Goal: Use online tool/utility: Use online tool/utility

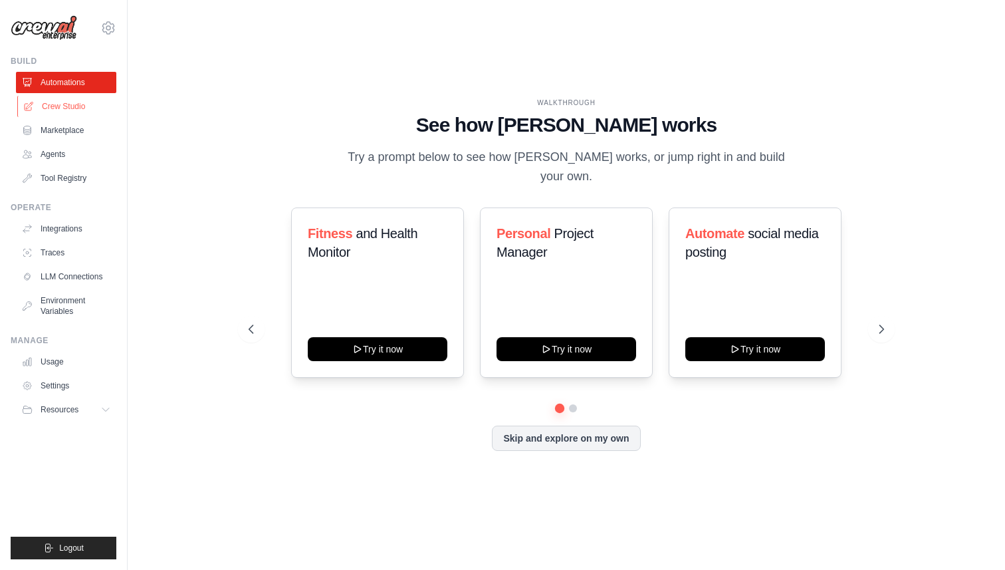
click at [90, 108] on link "Crew Studio" at bounding box center [67, 106] width 100 height 21
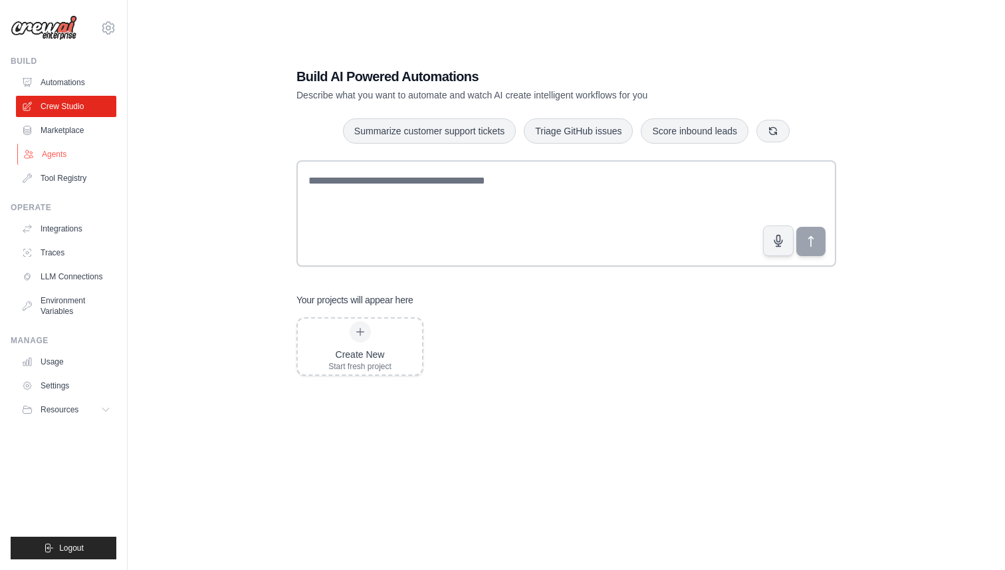
click at [55, 154] on link "Agents" at bounding box center [67, 154] width 100 height 21
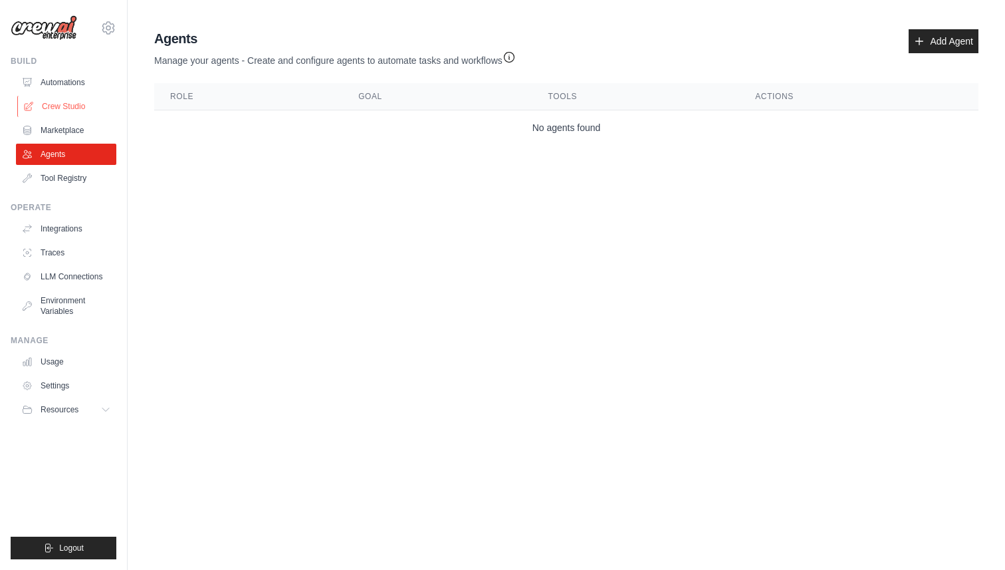
click at [75, 112] on link "Crew Studio" at bounding box center [67, 106] width 100 height 21
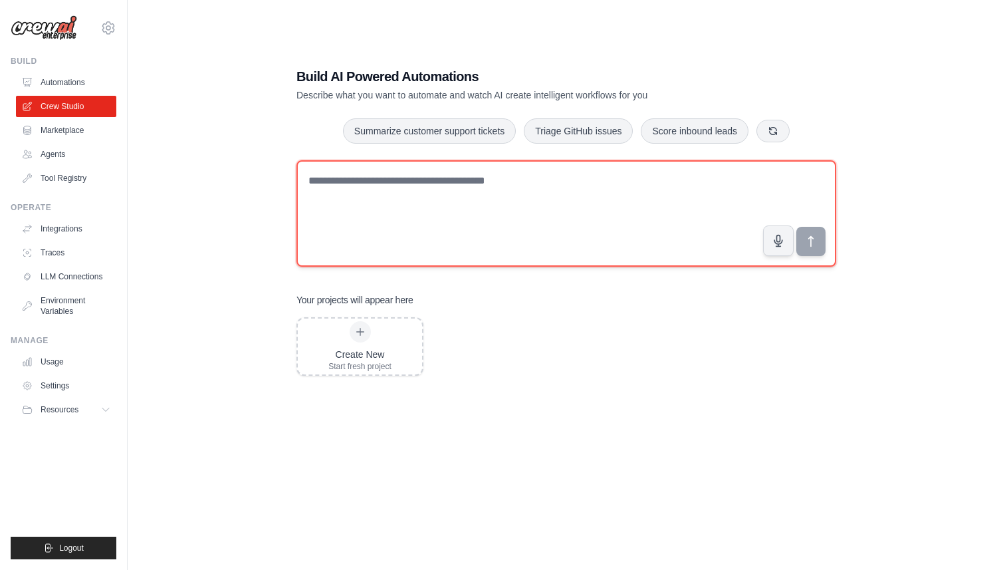
click at [420, 209] on textarea at bounding box center [567, 213] width 540 height 106
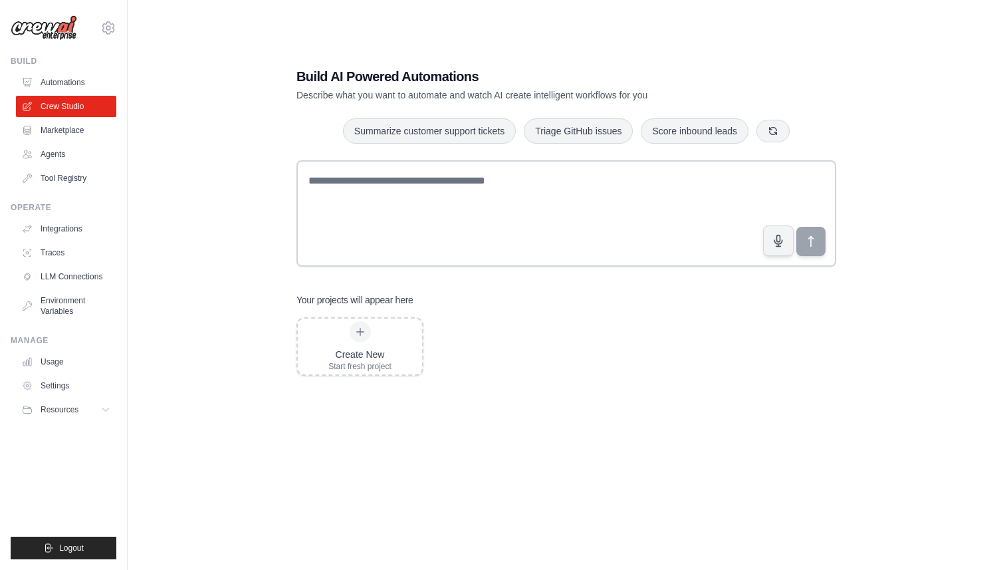
click at [82, 142] on ul "Automations Crew Studio Marketplace Agents Tool Registry" at bounding box center [66, 130] width 100 height 117
click at [67, 159] on link "Agents" at bounding box center [67, 154] width 100 height 21
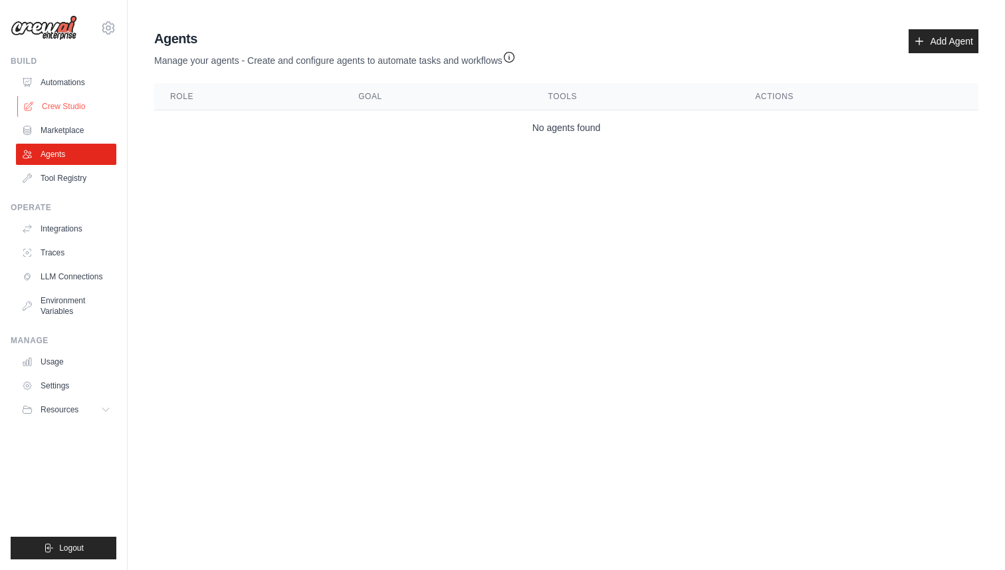
click at [88, 96] on link "Crew Studio" at bounding box center [67, 106] width 100 height 21
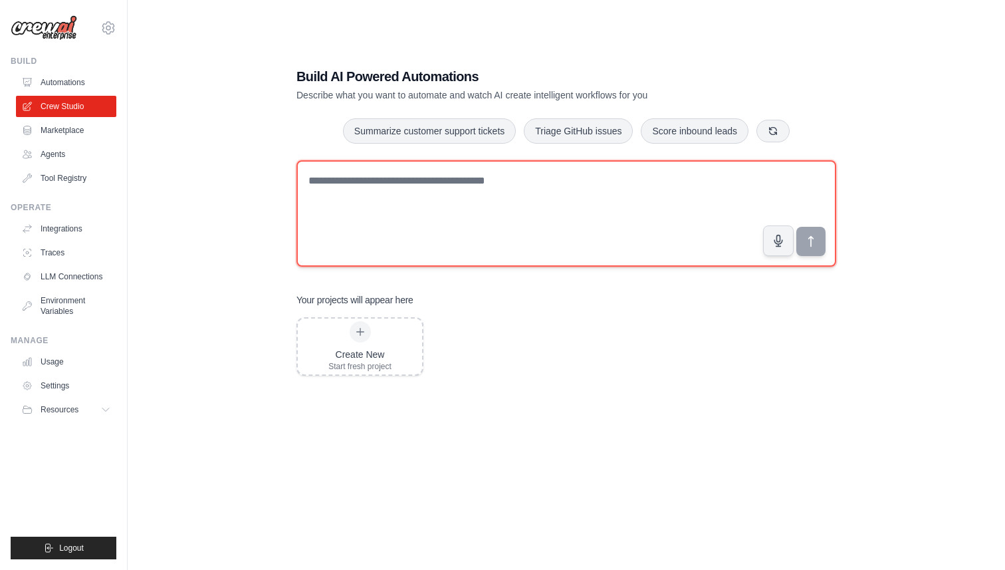
click at [527, 184] on textarea at bounding box center [567, 213] width 540 height 106
click at [453, 190] on textarea at bounding box center [567, 213] width 540 height 106
type textarea "**********"
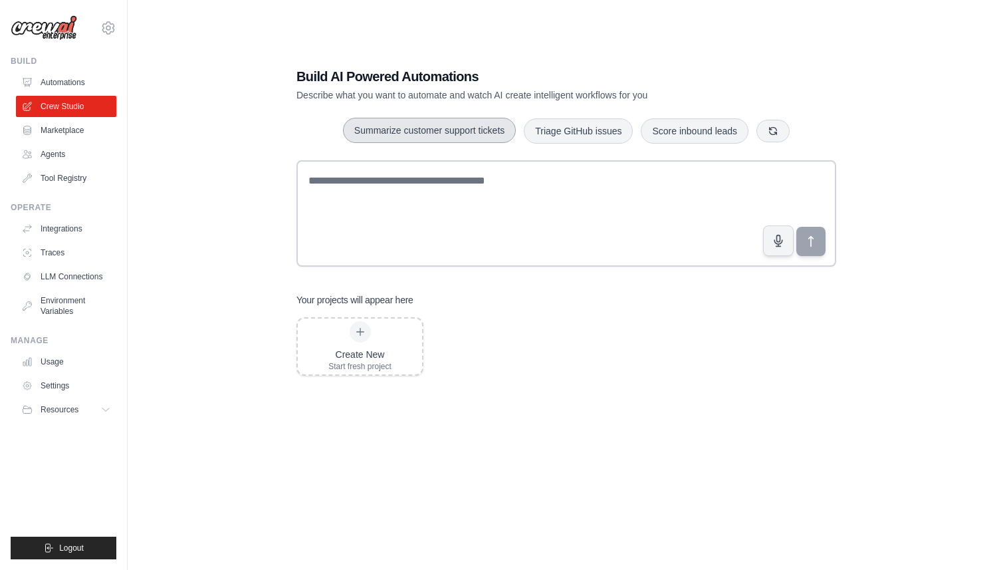
click at [475, 140] on button "Summarize customer support tickets" at bounding box center [429, 130] width 173 height 25
click at [816, 235] on icon "submit" at bounding box center [812, 242] width 14 height 14
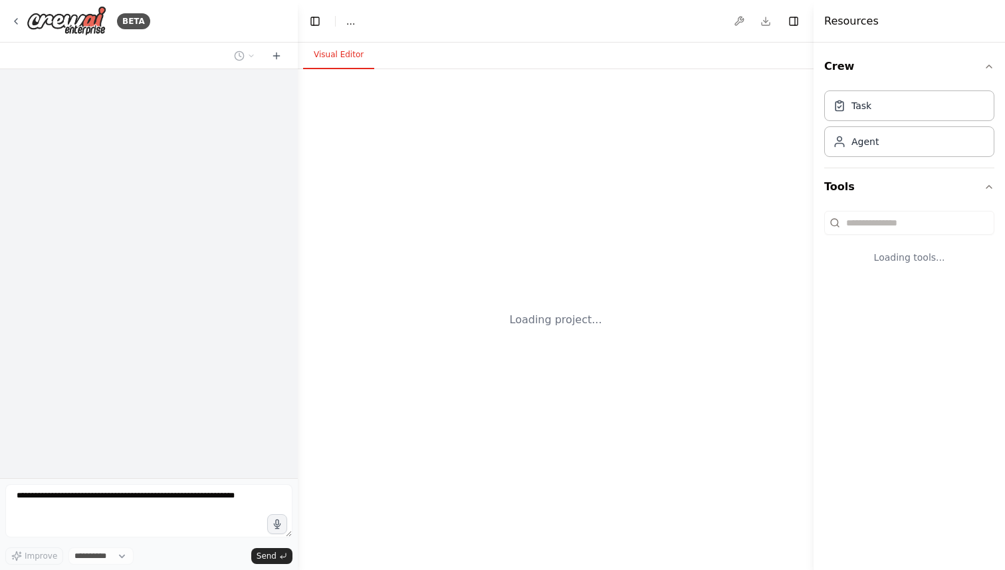
select select "****"
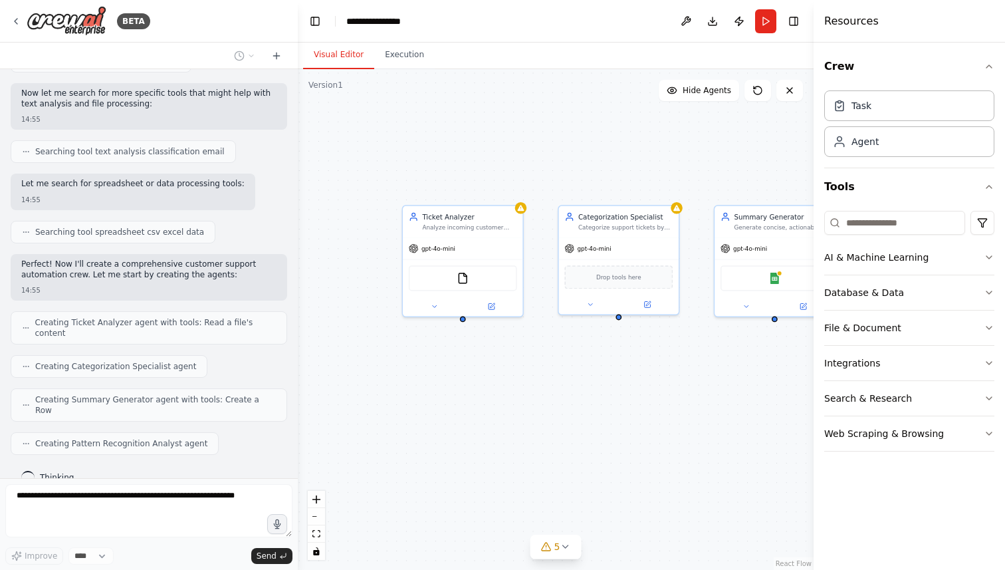
scroll to position [243, 0]
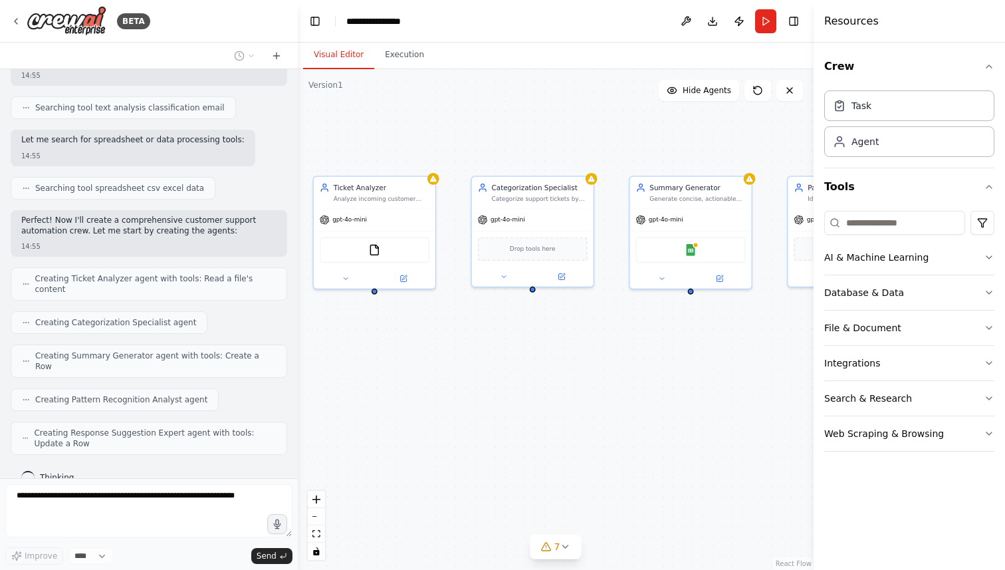
drag, startPoint x: 686, startPoint y: 379, endPoint x: 597, endPoint y: 346, distance: 94.9
click at [597, 347] on div "Ticket Analyzer Analyze incoming customer support tickets to extract key inform…" at bounding box center [556, 319] width 516 height 501
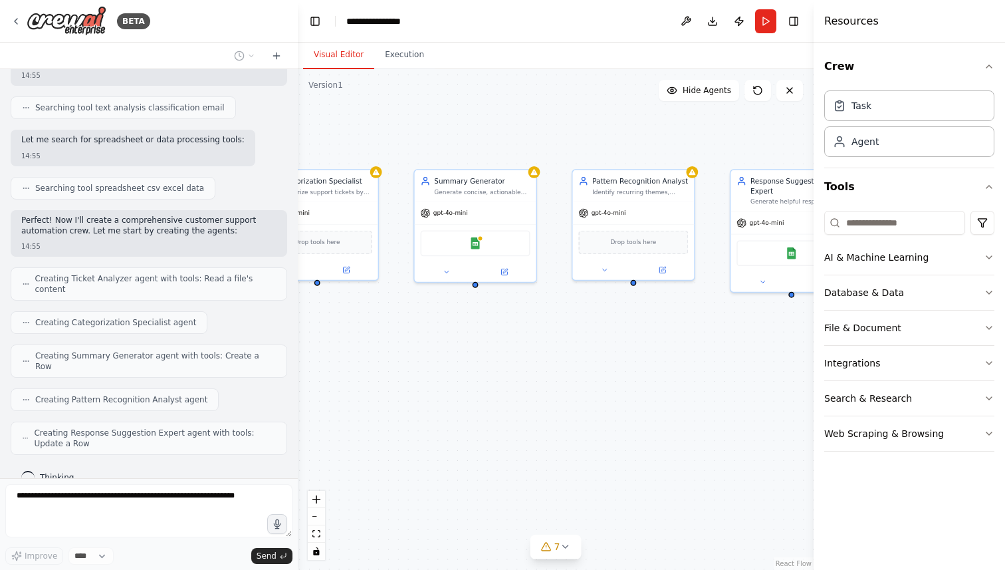
drag, startPoint x: 620, startPoint y: 367, endPoint x: 405, endPoint y: 362, distance: 214.9
click at [405, 362] on div "Ticket Analyzer Analyze incoming customer support tickets to extract key inform…" at bounding box center [556, 319] width 516 height 501
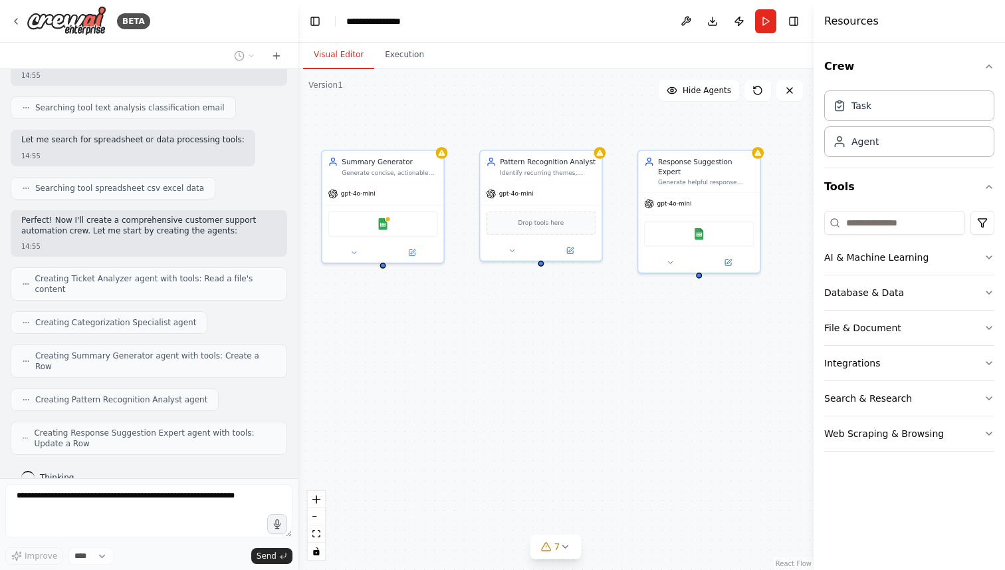
drag, startPoint x: 634, startPoint y: 396, endPoint x: 531, endPoint y: 380, distance: 104.4
click at [531, 380] on div "Ticket Analyzer Analyze incoming customer support tickets to extract key inform…" at bounding box center [556, 319] width 516 height 501
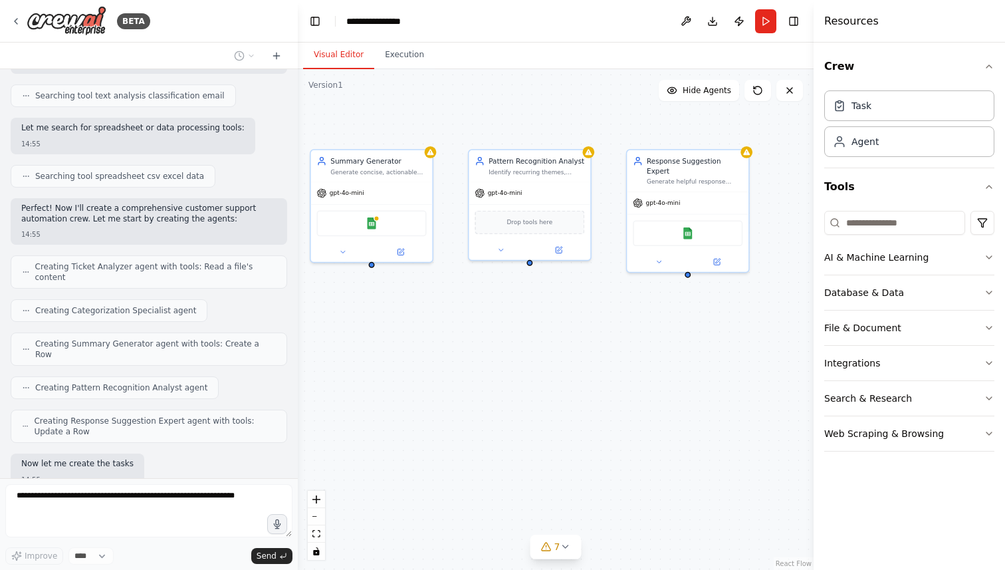
scroll to position [323, 0]
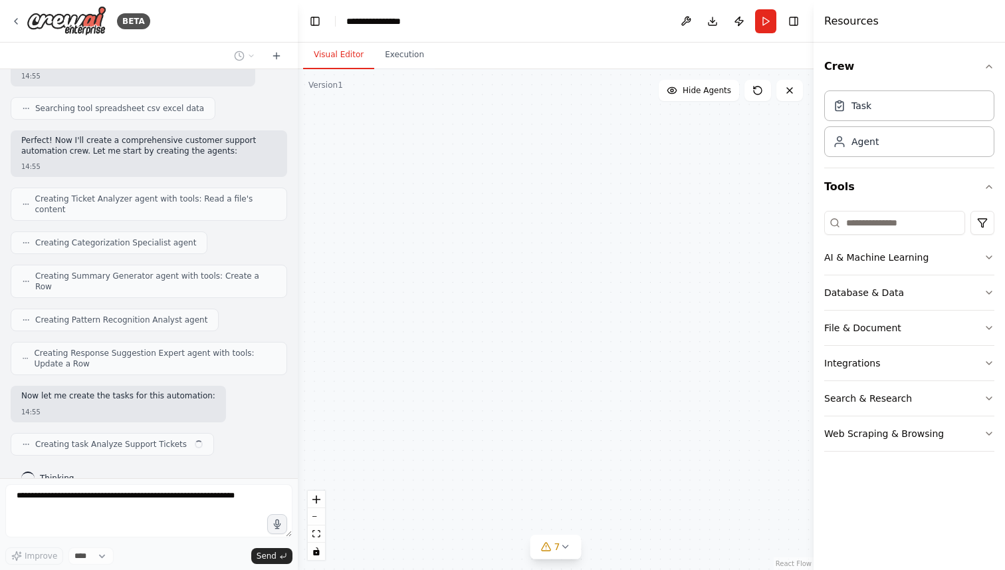
drag, startPoint x: 652, startPoint y: 352, endPoint x: 608, endPoint y: 352, distance: 43.9
click at [608, 352] on div "Ticket Analyzer Analyze incoming customer support tickets to extract key inform…" at bounding box center [556, 319] width 516 height 501
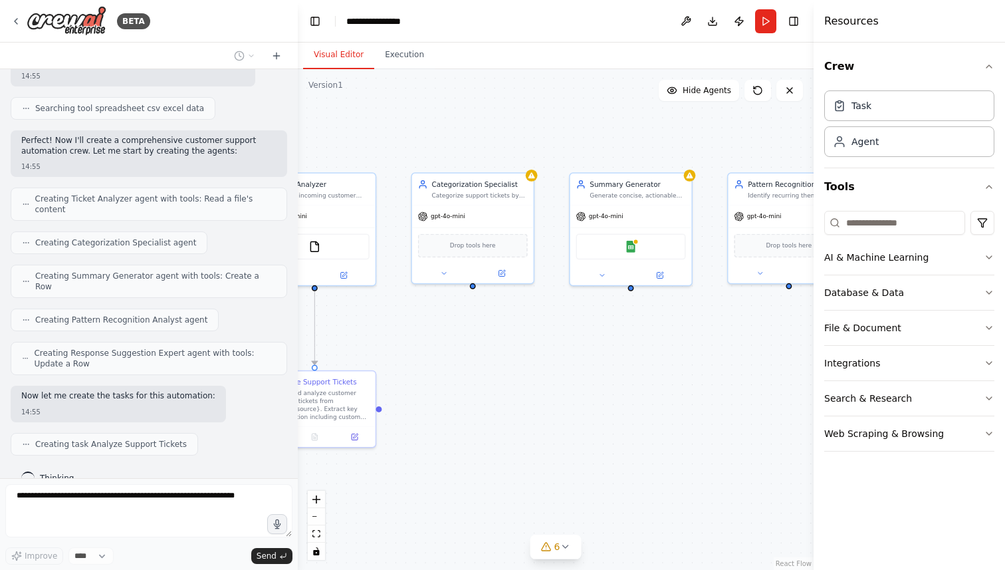
drag, startPoint x: 485, startPoint y: 319, endPoint x: 788, endPoint y: 342, distance: 304.1
click at [788, 342] on div ".deletable-edge-delete-btn { width: 20px; height: 20px; border: 0px solid #ffff…" at bounding box center [556, 319] width 516 height 501
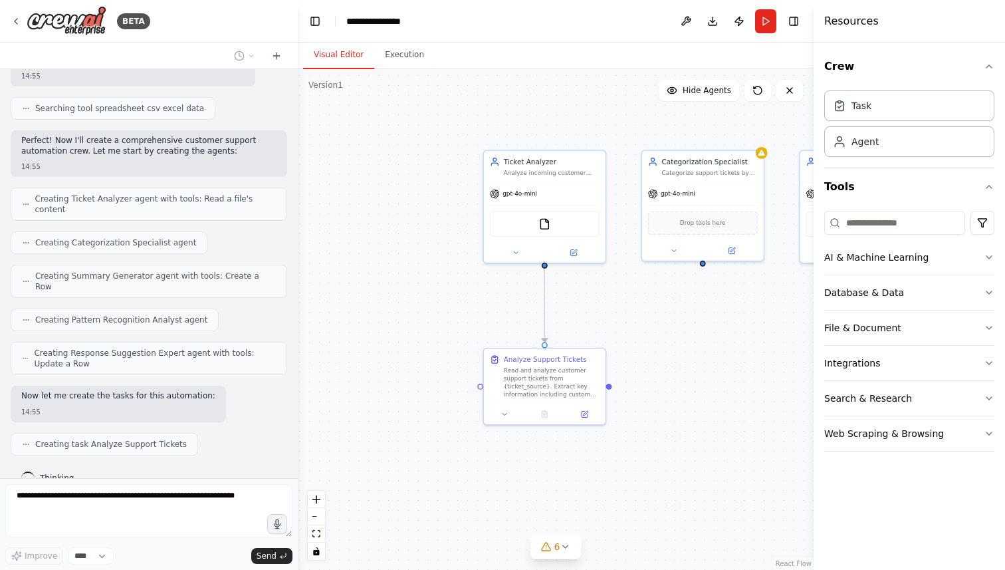
drag, startPoint x: 501, startPoint y: 322, endPoint x: 731, endPoint y: 297, distance: 231.4
click at [731, 298] on div ".deletable-edge-delete-btn { width: 20px; height: 20px; border: 0px solid #ffff…" at bounding box center [556, 319] width 516 height 501
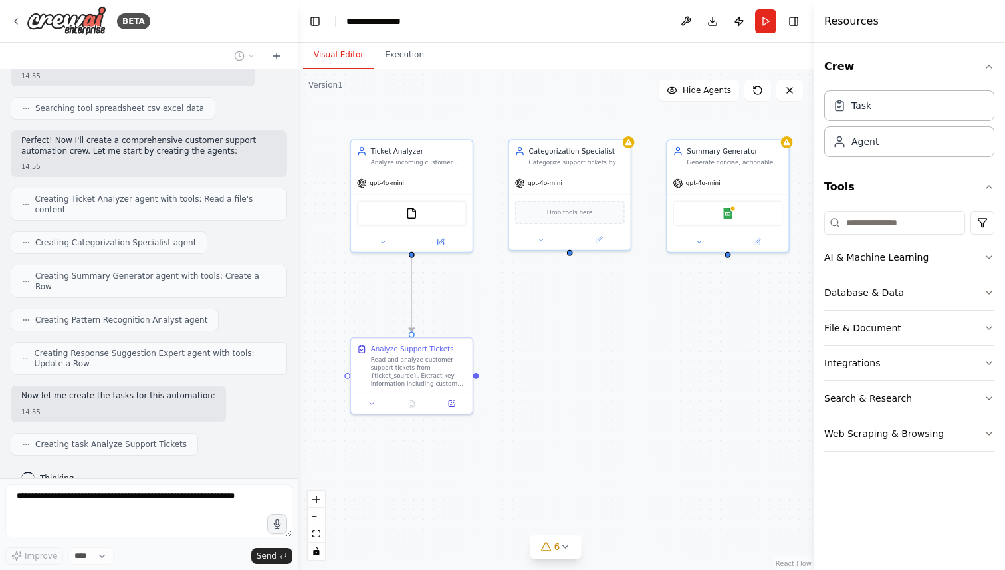
drag, startPoint x: 731, startPoint y: 297, endPoint x: 597, endPoint y: 286, distance: 134.1
click at [597, 286] on div ".deletable-edge-delete-btn { width: 20px; height: 20px; border: 0px solid #ffff…" at bounding box center [556, 319] width 516 height 501
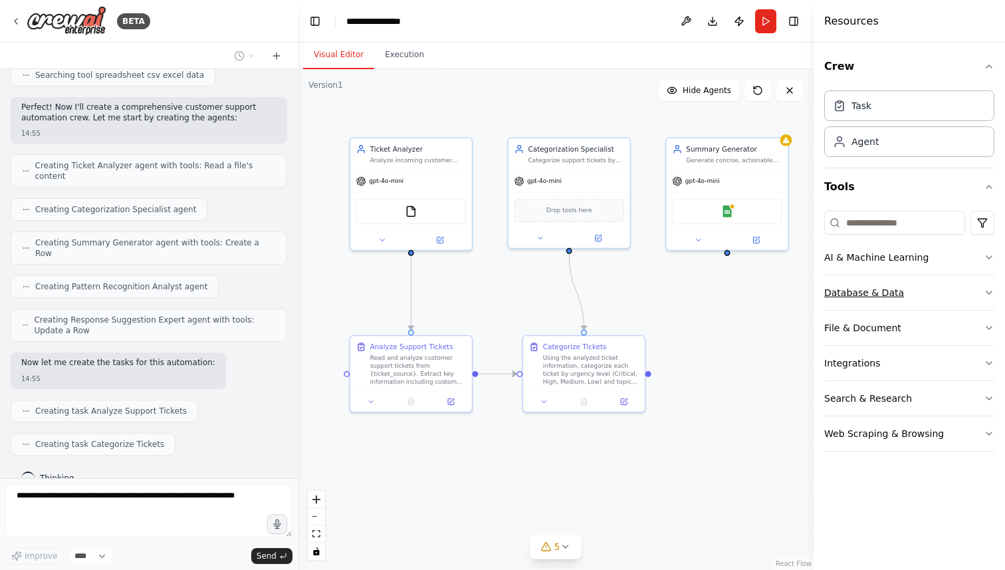
click at [992, 286] on button "Database & Data" at bounding box center [910, 292] width 170 height 35
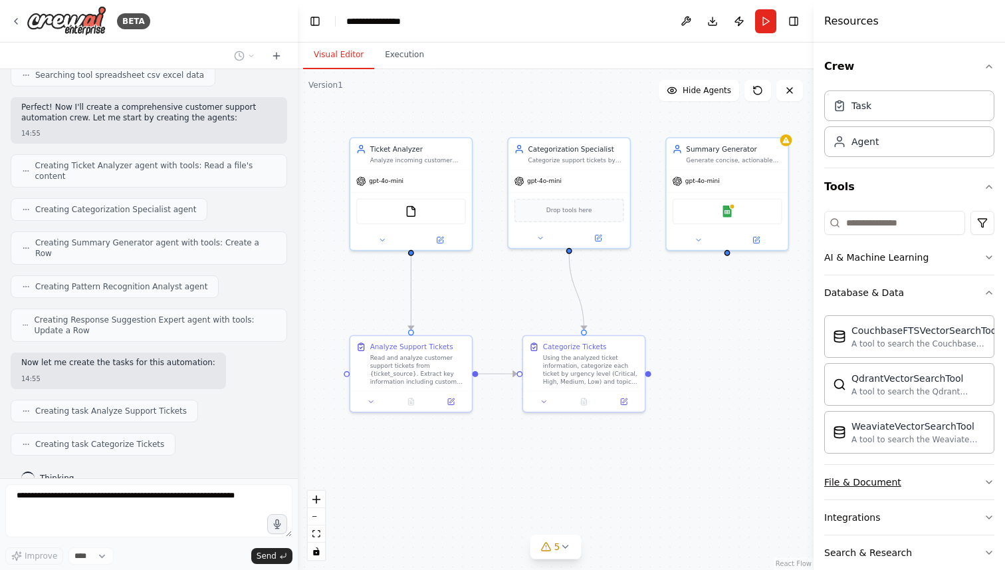
scroll to position [390, 0]
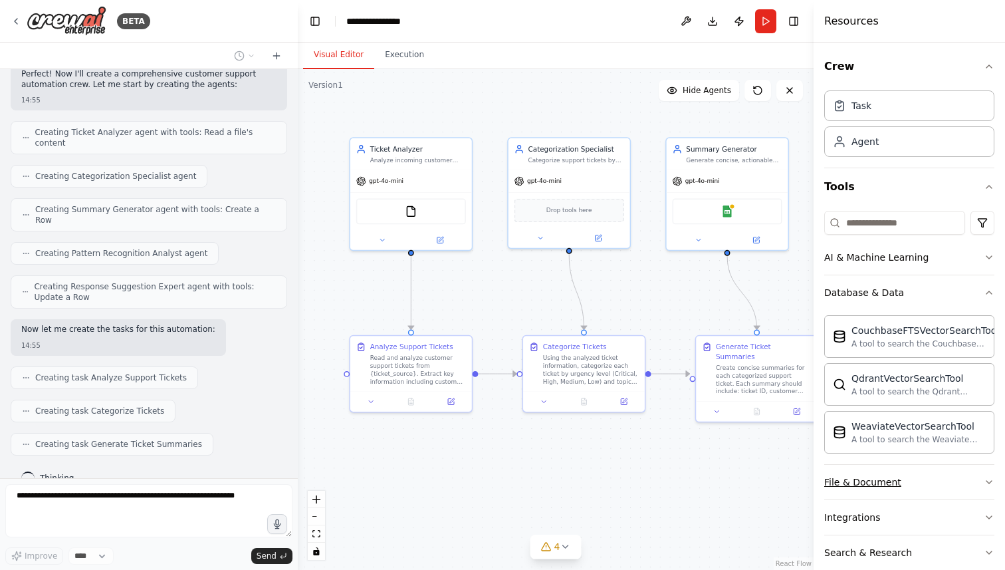
click at [991, 475] on button "File & Document" at bounding box center [910, 482] width 170 height 35
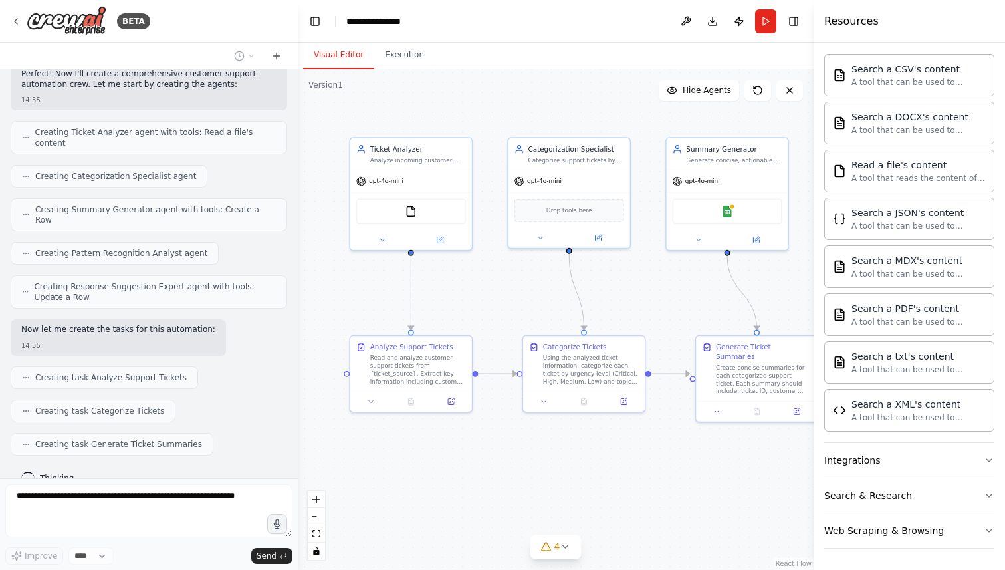
scroll to position [346, 0]
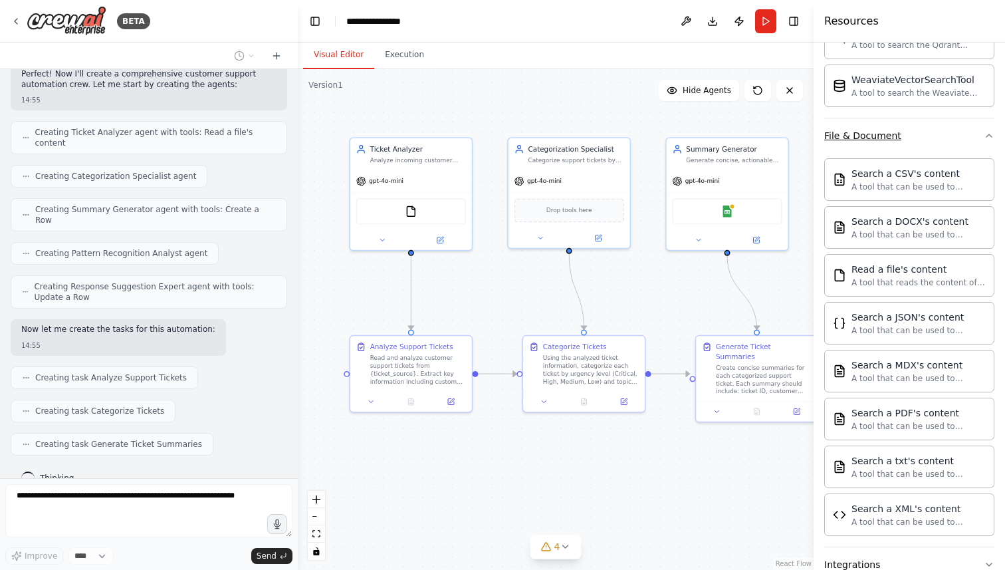
click at [988, 128] on button "File & Document" at bounding box center [910, 135] width 170 height 35
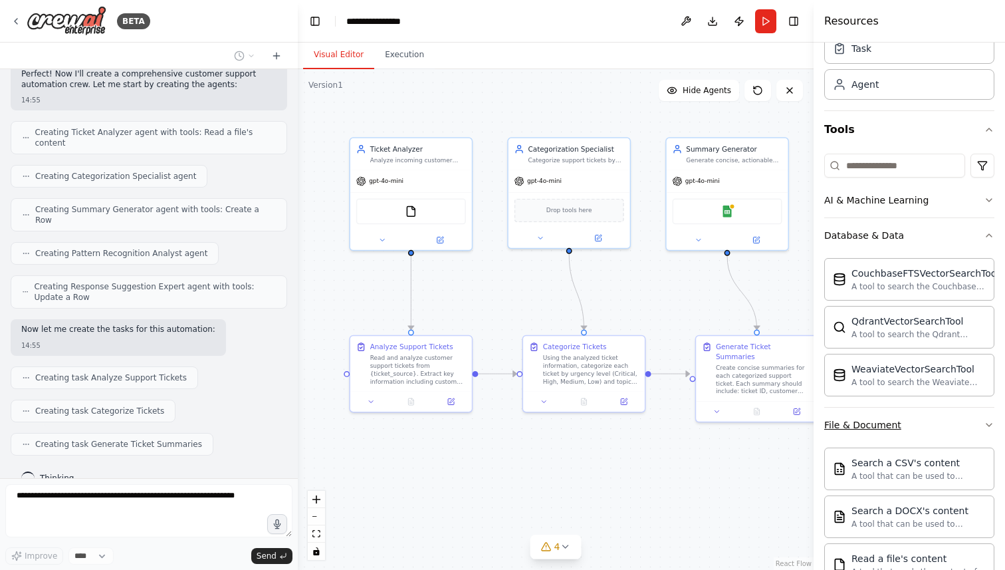
scroll to position [423, 0]
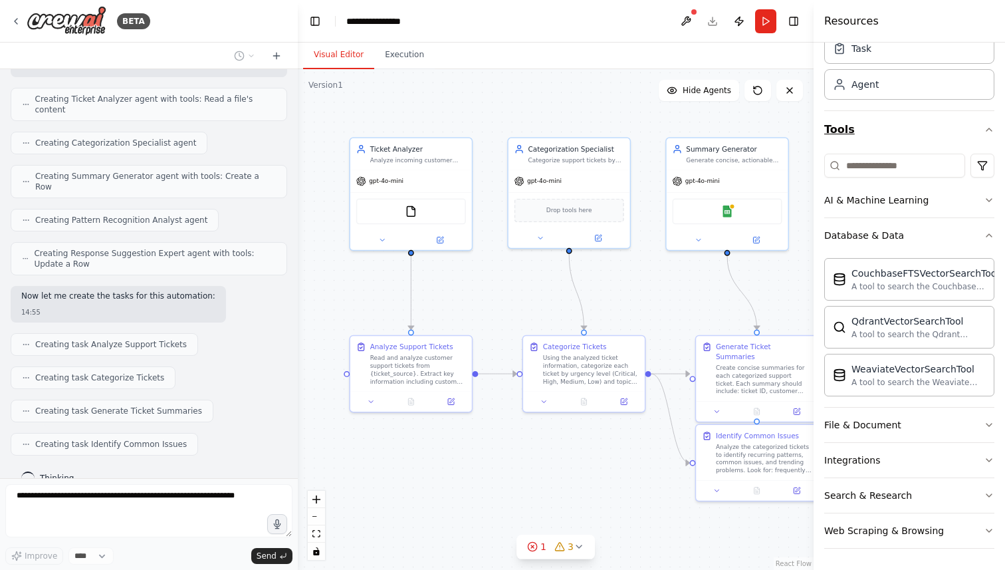
click at [988, 130] on icon "button" at bounding box center [989, 129] width 5 height 3
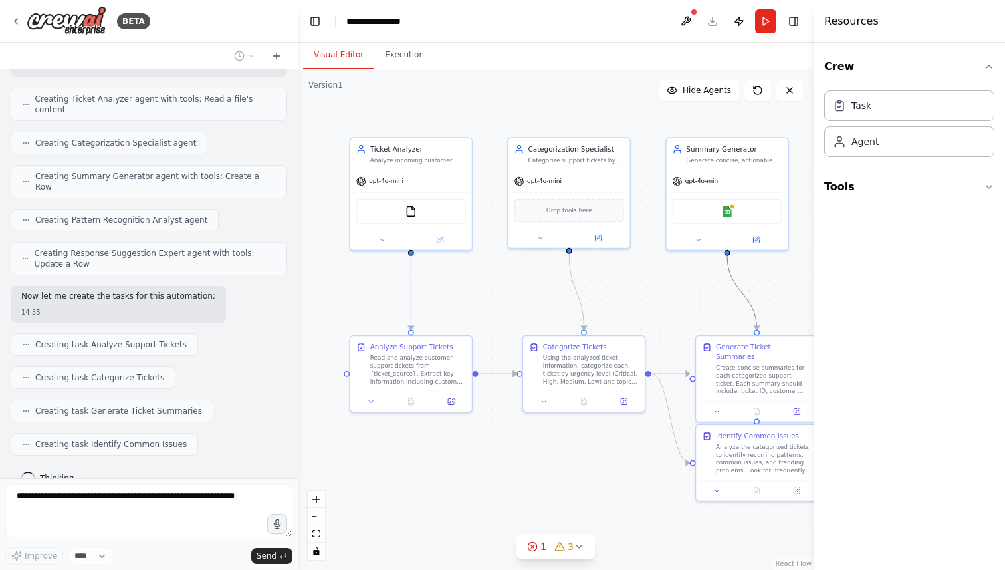
drag, startPoint x: 737, startPoint y: 282, endPoint x: 504, endPoint y: 281, distance: 233.4
click at [504, 281] on div ".deletable-edge-delete-btn { width: 20px; height: 20px; border: 0px solid #ffff…" at bounding box center [556, 319] width 516 height 501
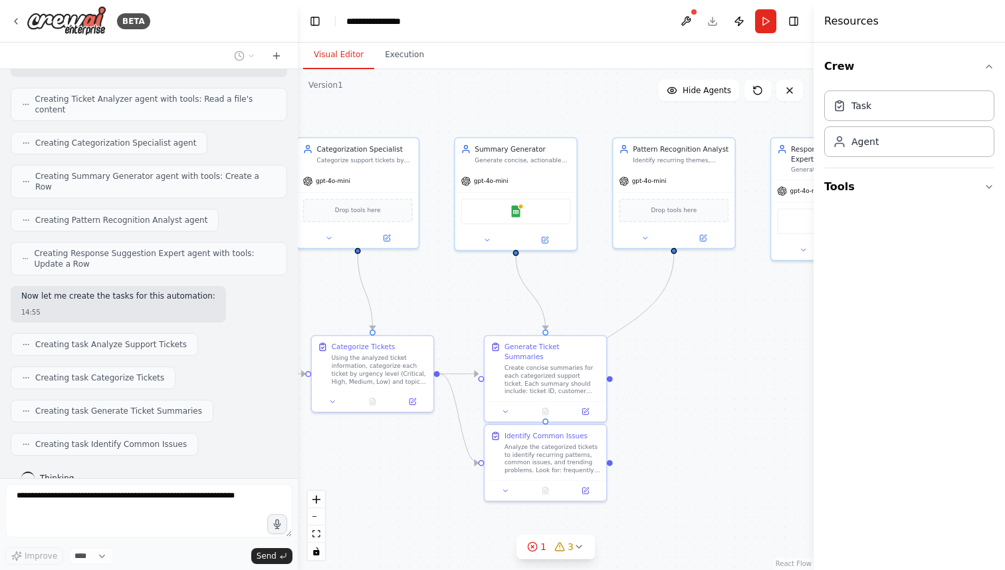
drag, startPoint x: 504, startPoint y: 281, endPoint x: 293, endPoint y: 280, distance: 211.5
click at [293, 280] on div "BETA Create a crew that automatically reads through customer support tickets, c…" at bounding box center [502, 285] width 1005 height 570
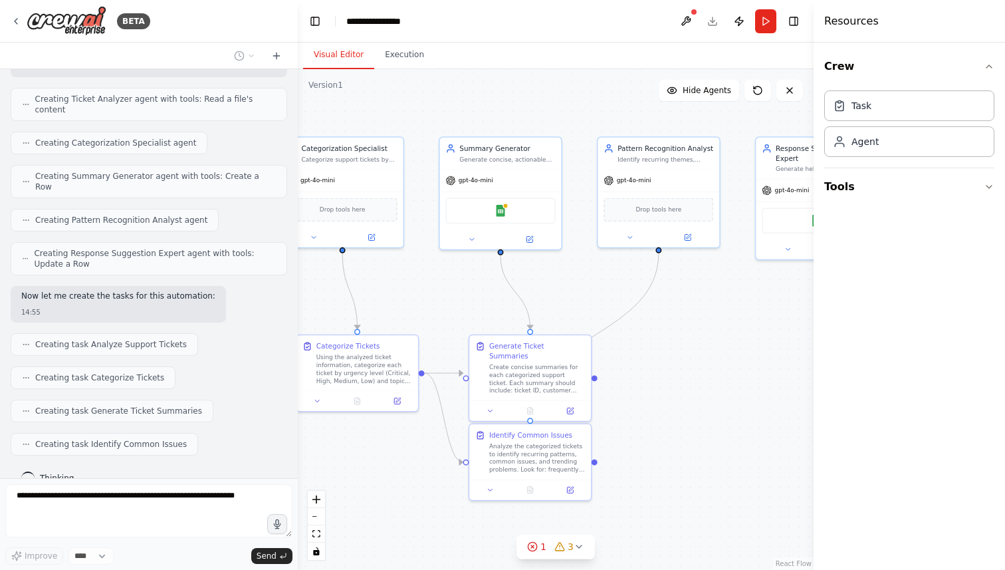
drag, startPoint x: 709, startPoint y: 346, endPoint x: 380, endPoint y: 344, distance: 329.2
click at [380, 344] on div ".deletable-edge-delete-btn { width: 20px; height: 20px; border: 0px solid #ffff…" at bounding box center [556, 319] width 516 height 501
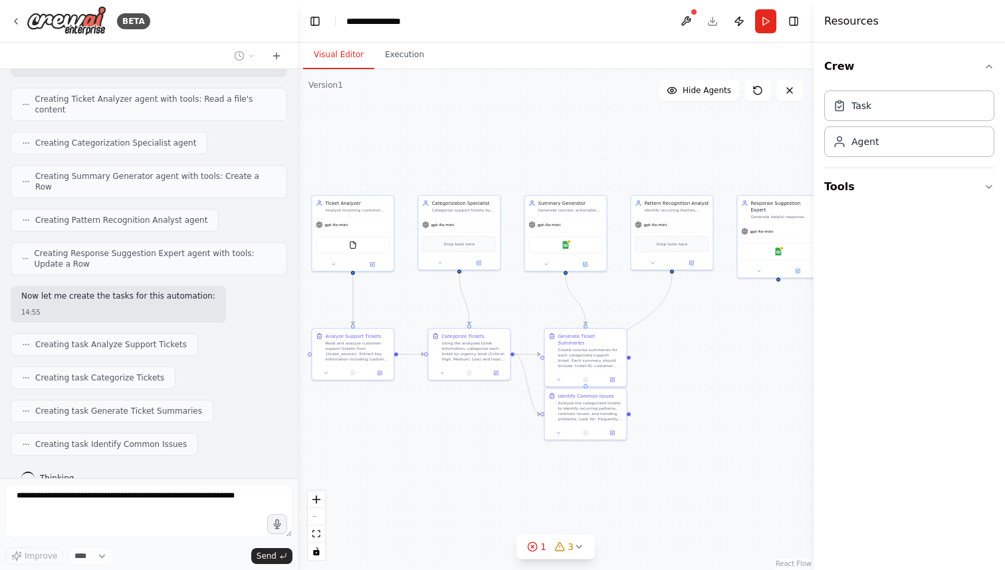
drag, startPoint x: 380, startPoint y: 344, endPoint x: 696, endPoint y: 334, distance: 316.0
click at [696, 335] on div ".deletable-edge-delete-btn { width: 20px; height: 20px; border: 0px solid #ffff…" at bounding box center [556, 319] width 516 height 501
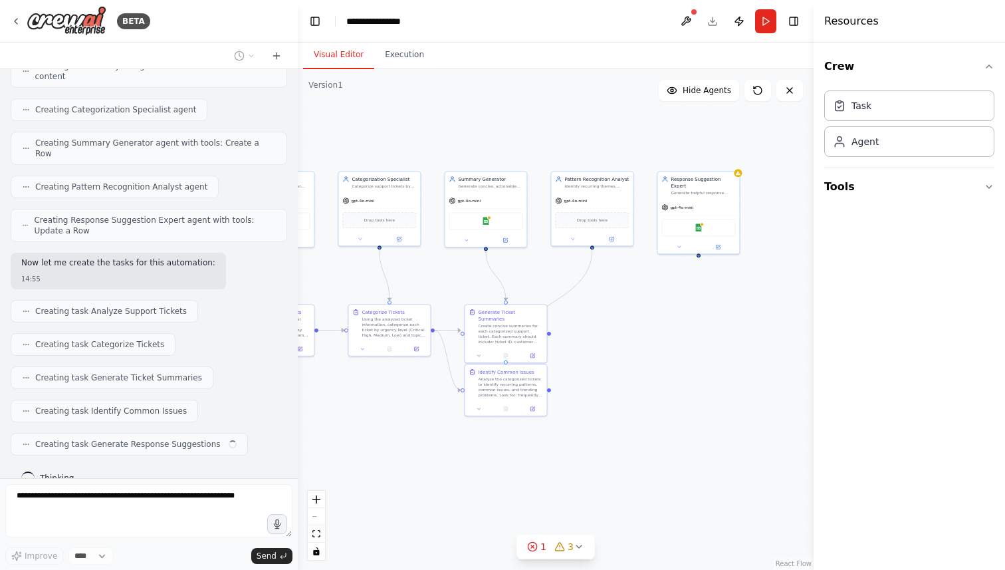
drag, startPoint x: 696, startPoint y: 334, endPoint x: 583, endPoint y: 290, distance: 121.5
click at [583, 290] on div ".deletable-edge-delete-btn { width: 20px; height: 20px; border: 0px solid #ffff…" at bounding box center [556, 319] width 516 height 501
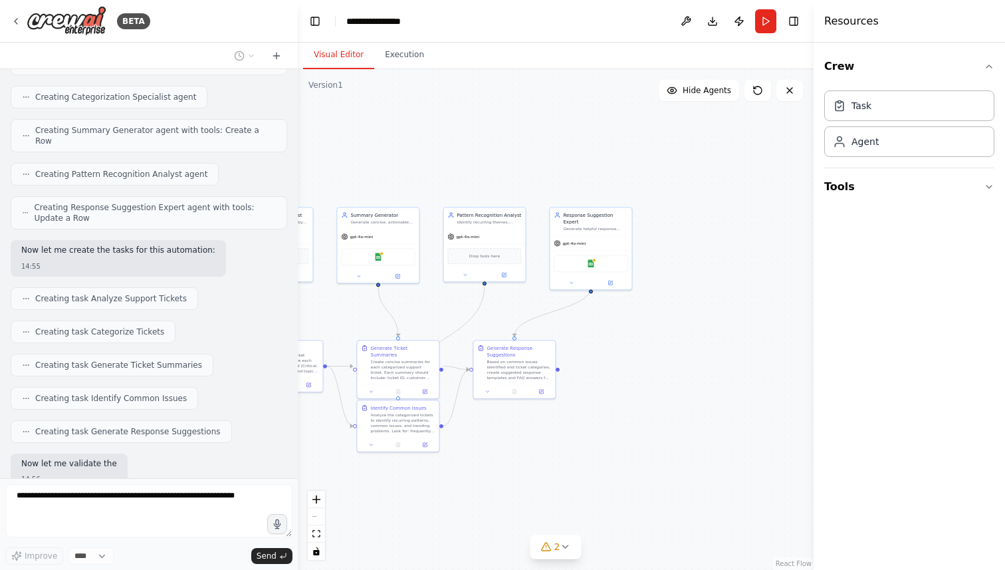
scroll to position [537, 0]
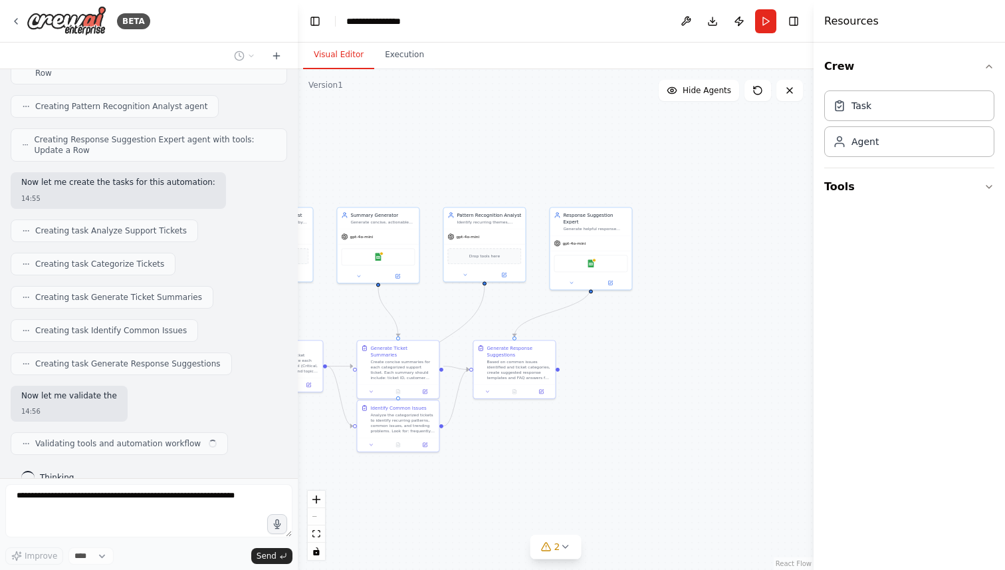
drag, startPoint x: 611, startPoint y: 399, endPoint x: 611, endPoint y: 507, distance: 108.4
click at [611, 507] on div ".deletable-edge-delete-btn { width: 20px; height: 20px; border: 0px solid #ffff…" at bounding box center [556, 319] width 516 height 501
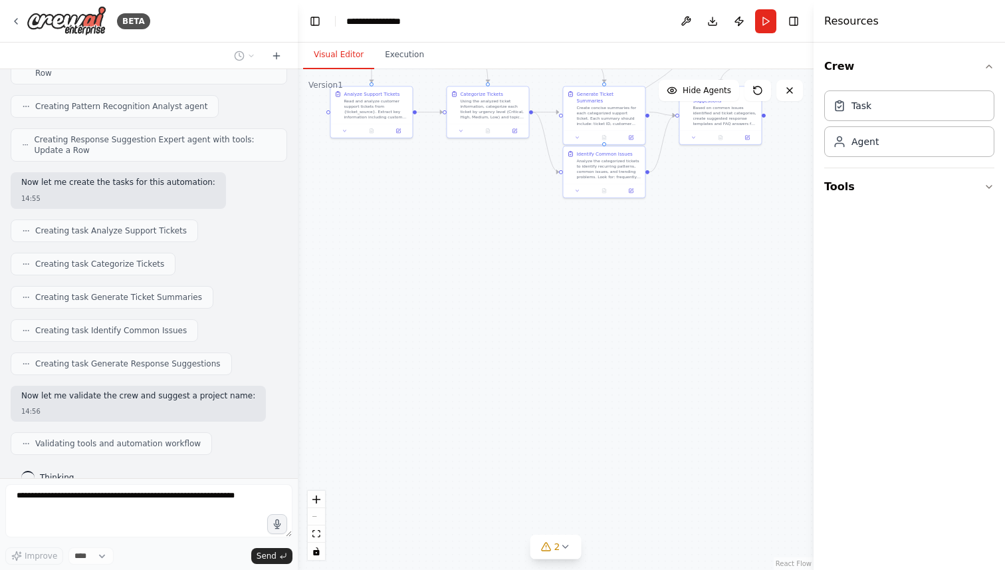
drag, startPoint x: 611, startPoint y: 507, endPoint x: 743, endPoint y: 200, distance: 334.3
click at [743, 200] on div ".deletable-edge-delete-btn { width: 20px; height: 20px; border: 0px solid #ffff…" at bounding box center [556, 319] width 516 height 501
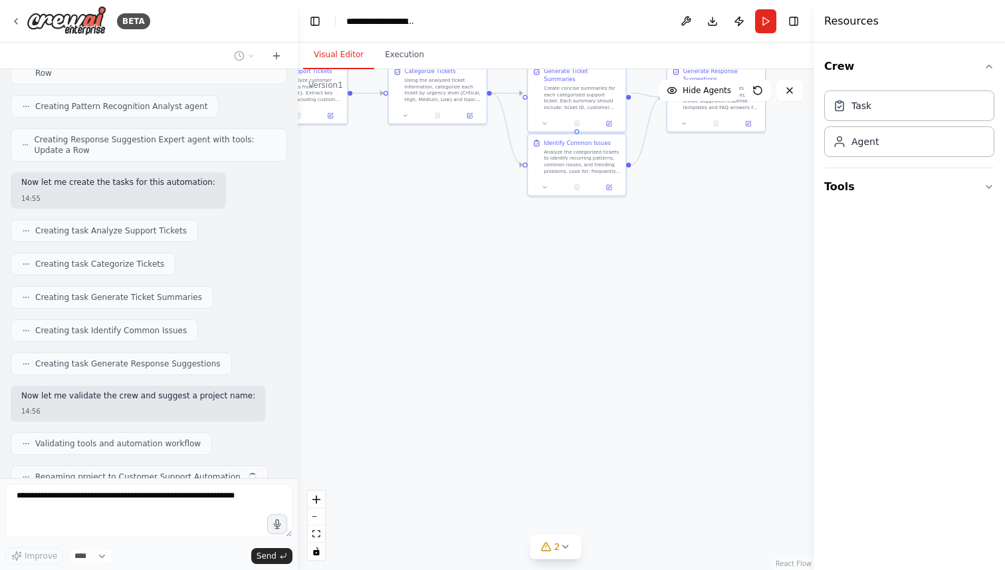
scroll to position [570, 0]
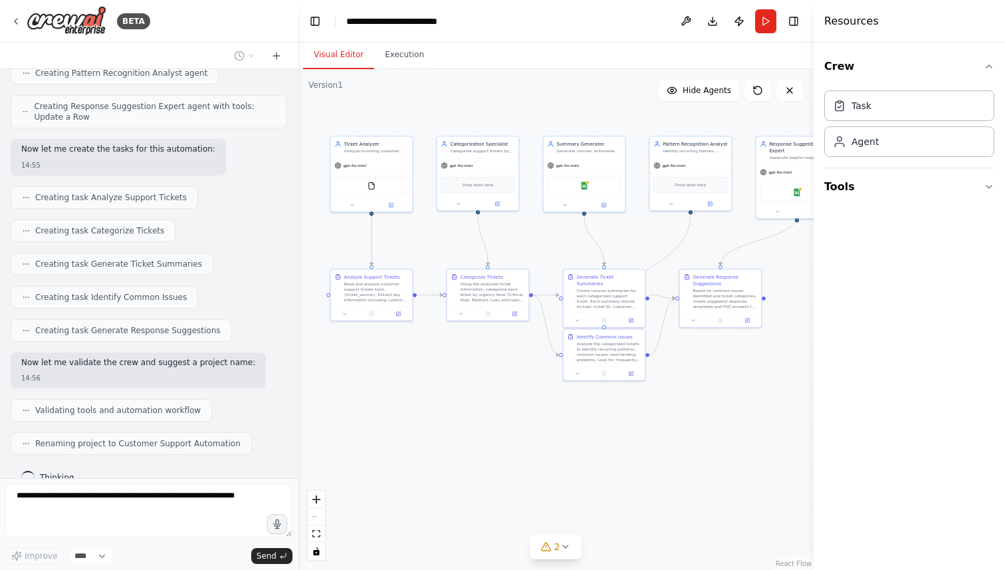
drag, startPoint x: 692, startPoint y: 203, endPoint x: 694, endPoint y: 383, distance: 179.6
click at [694, 385] on div ".deletable-edge-delete-btn { width: 20px; height: 20px; border: 0px solid #ffff…" at bounding box center [556, 319] width 516 height 501
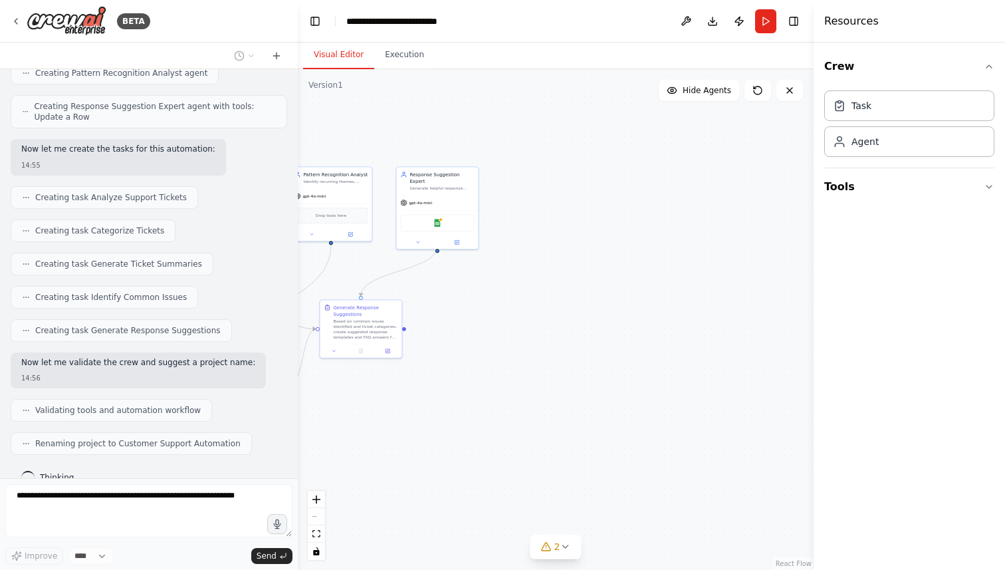
drag, startPoint x: 694, startPoint y: 383, endPoint x: 304, endPoint y: 387, distance: 389.7
click at [303, 390] on div ".deletable-edge-delete-btn { width: 20px; height: 20px; border: 0px solid #ffff…" at bounding box center [556, 319] width 516 height 501
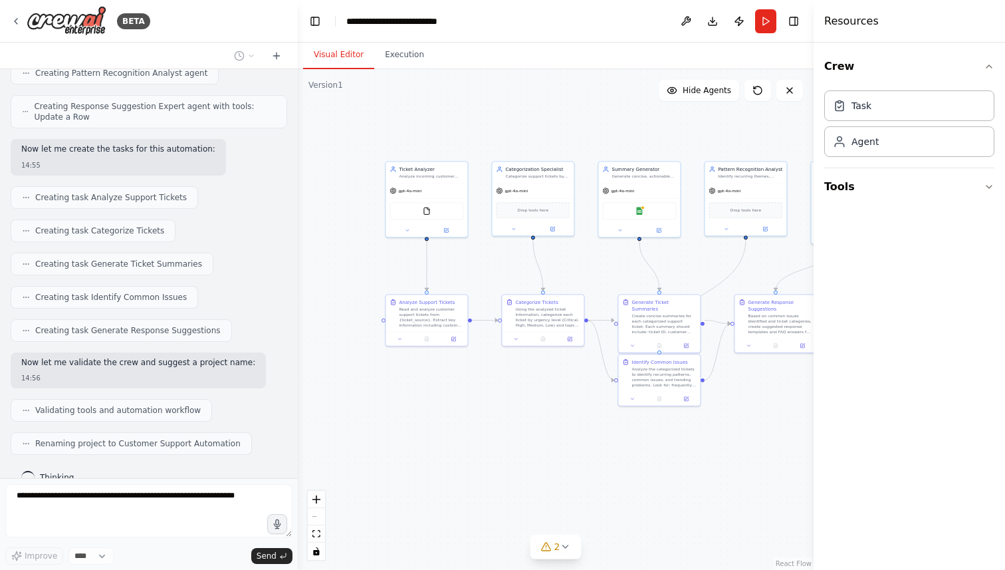
drag, startPoint x: 374, startPoint y: 364, endPoint x: 817, endPoint y: 380, distance: 443.8
click at [817, 380] on div "BETA Create a crew that automatically reads through customer support tickets, c…" at bounding box center [502, 285] width 1005 height 570
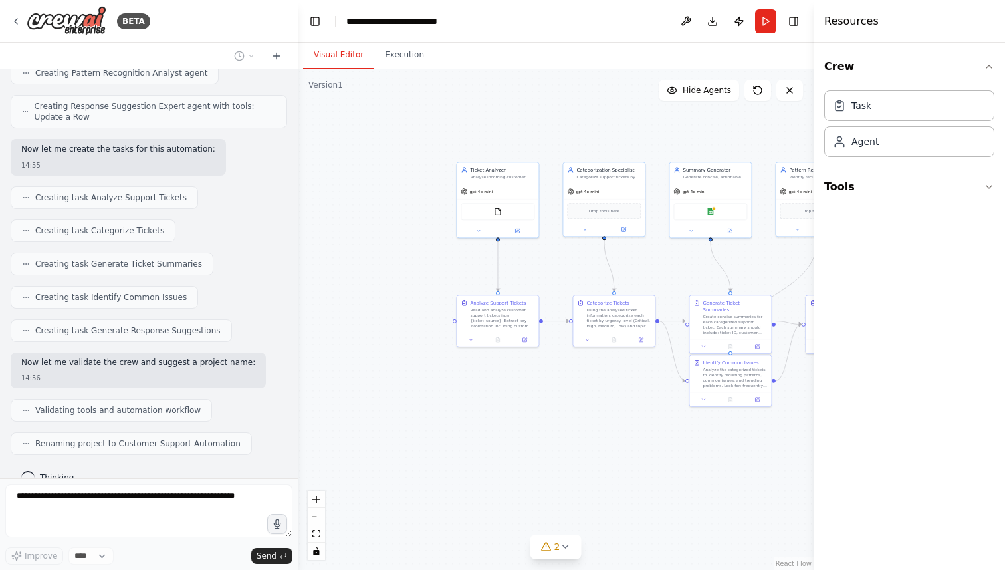
drag, startPoint x: 599, startPoint y: 432, endPoint x: 670, endPoint y: 436, distance: 71.3
click at [670, 436] on div ".deletable-edge-delete-btn { width: 20px; height: 20px; border: 0px solid #ffff…" at bounding box center [556, 319] width 516 height 501
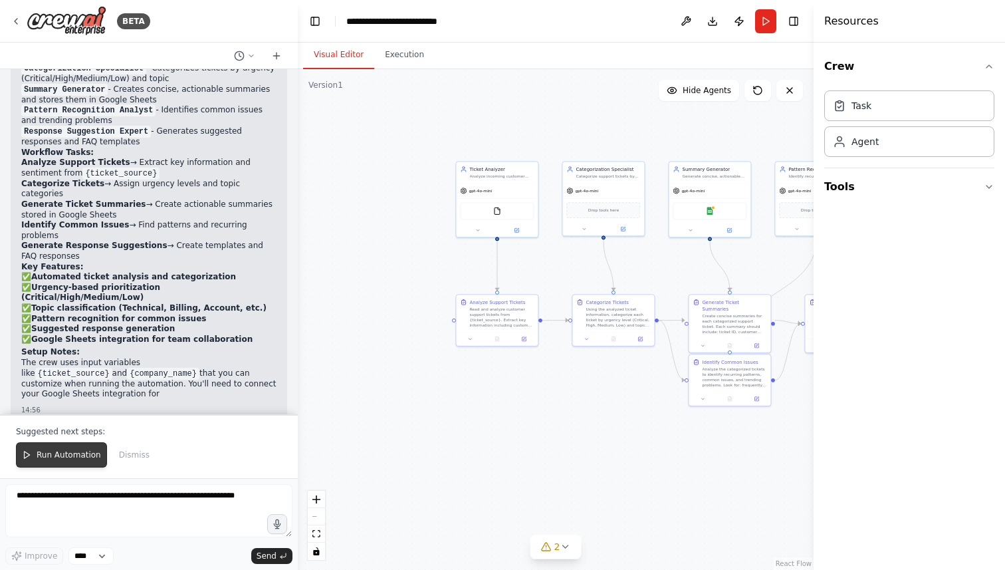
click at [88, 456] on span "Run Automation" at bounding box center [69, 455] width 65 height 11
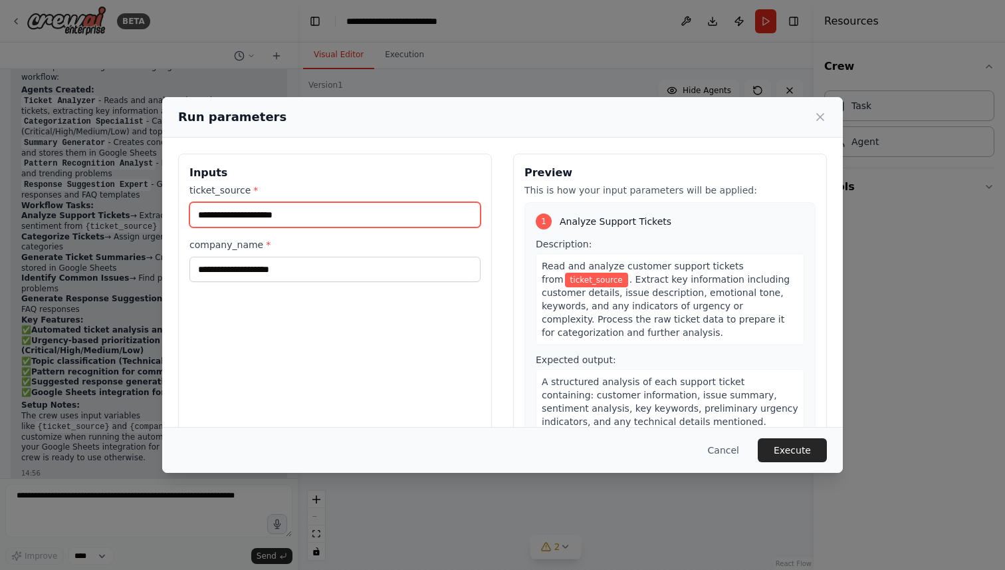
click at [335, 215] on input "ticket_source *" at bounding box center [335, 214] width 291 height 25
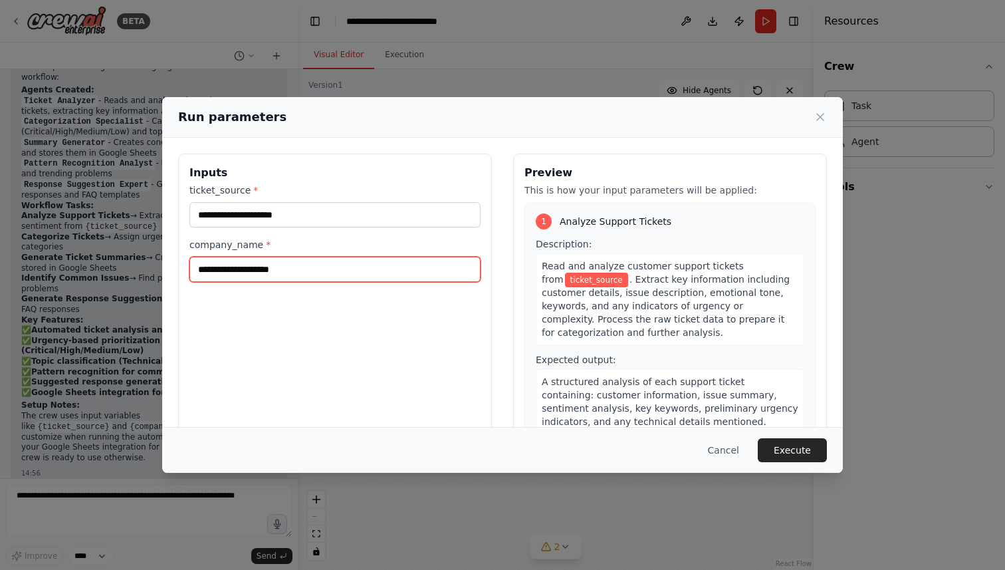
click at [281, 278] on input "company_name *" at bounding box center [335, 269] width 291 height 25
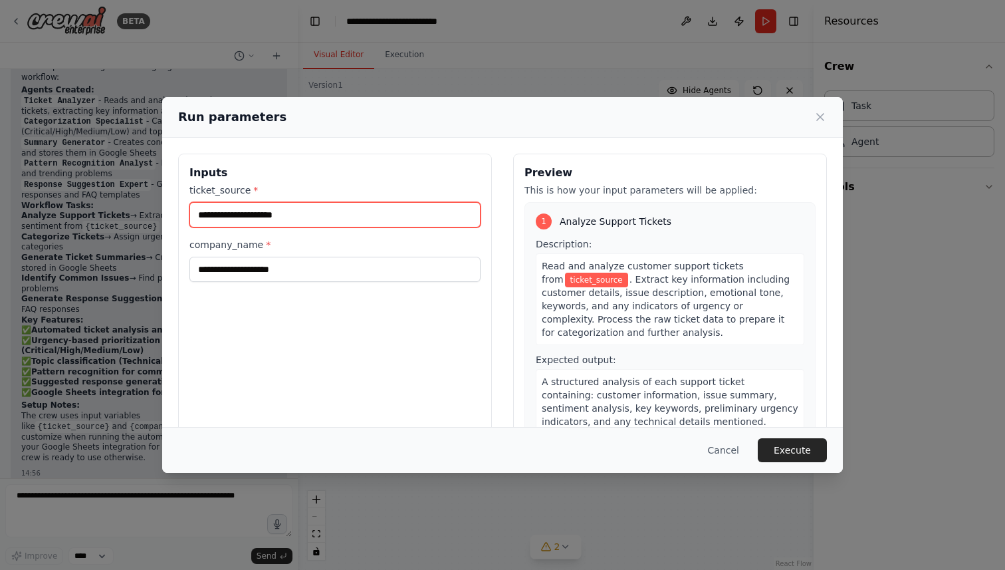
click at [282, 214] on input "ticket_source *" at bounding box center [335, 214] width 291 height 25
click at [819, 115] on icon at bounding box center [820, 117] width 7 height 7
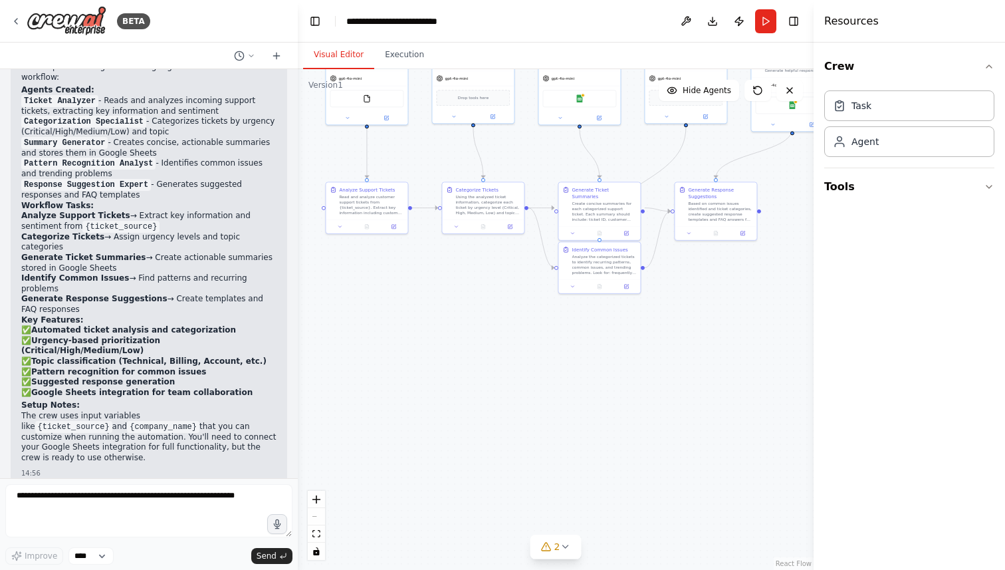
drag, startPoint x: 628, startPoint y: 532, endPoint x: 497, endPoint y: 419, distance: 173.0
click at [497, 419] on div ".deletable-edge-delete-btn { width: 20px; height: 20px; border: 0px solid #ffff…" at bounding box center [556, 319] width 516 height 501
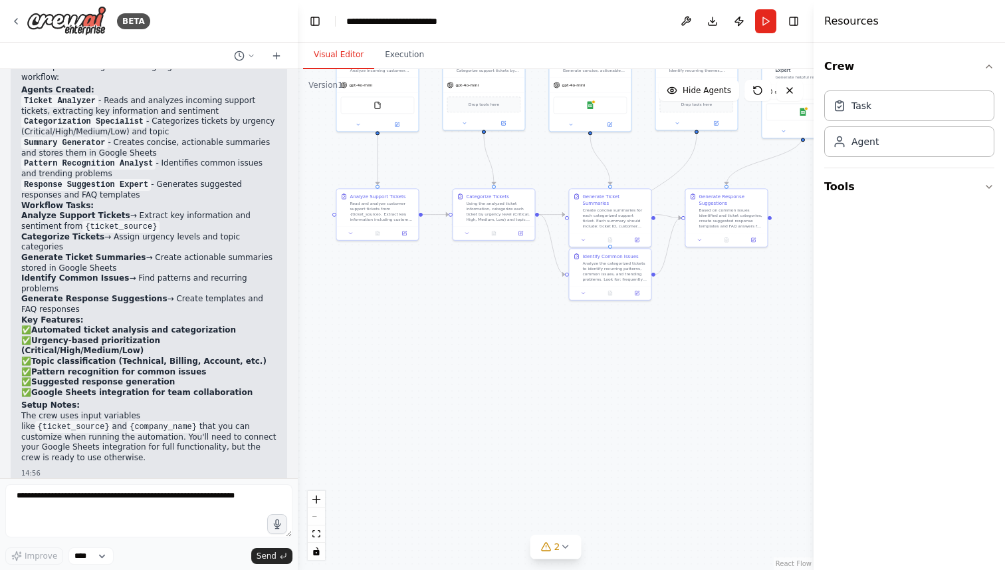
drag, startPoint x: 477, startPoint y: 281, endPoint x: 500, endPoint y: 335, distance: 58.4
click at [500, 335] on div ".deletable-edge-delete-btn { width: 20px; height: 20px; border: 0px solid #ffff…" at bounding box center [556, 319] width 516 height 501
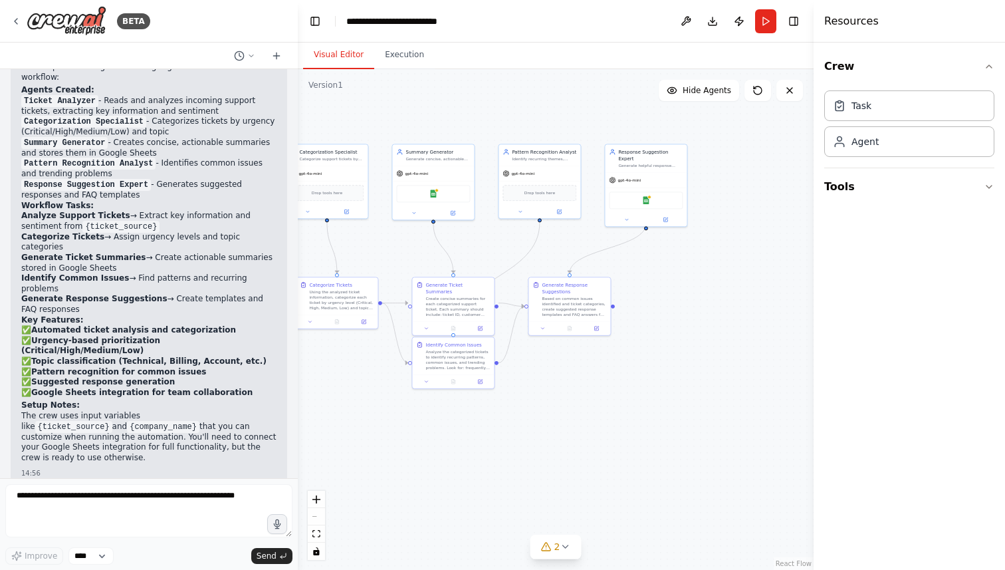
drag, startPoint x: 500, startPoint y: 335, endPoint x: 325, endPoint y: 401, distance: 187.5
click at [321, 401] on div ".deletable-edge-delete-btn { width: 20px; height: 20px; border: 0px solid #ffff…" at bounding box center [556, 319] width 516 height 501
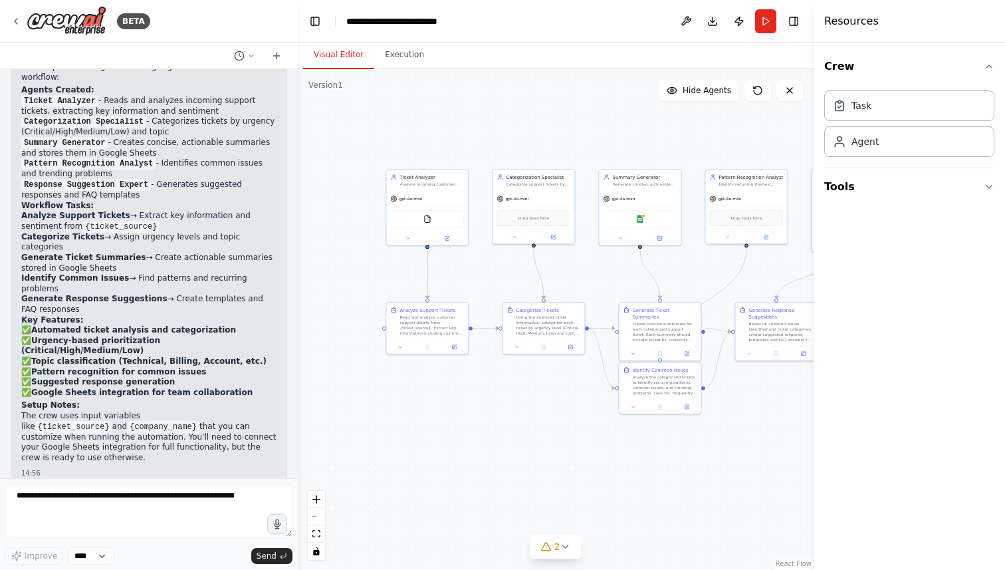
drag, startPoint x: 325, startPoint y: 401, endPoint x: 552, endPoint y: 410, distance: 227.6
click at [550, 408] on div ".deletable-edge-delete-btn { width: 20px; height: 20px; border: 0px solid #ffff…" at bounding box center [556, 319] width 516 height 501
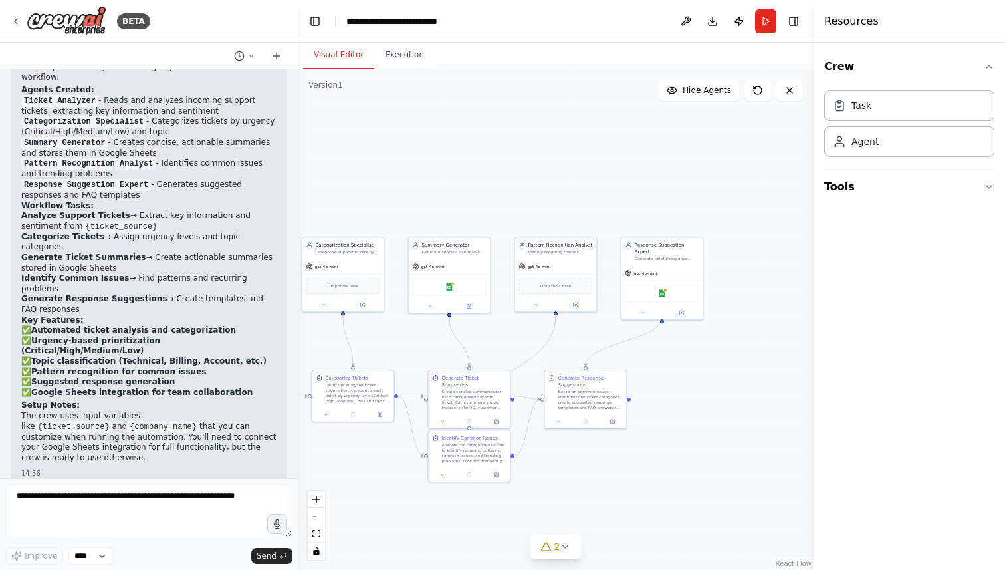
drag, startPoint x: 549, startPoint y: 410, endPoint x: 354, endPoint y: 472, distance: 205.1
click at [352, 472] on div ".deletable-edge-delete-btn { width: 20px; height: 20px; border: 0px solid #ffff…" at bounding box center [556, 319] width 516 height 501
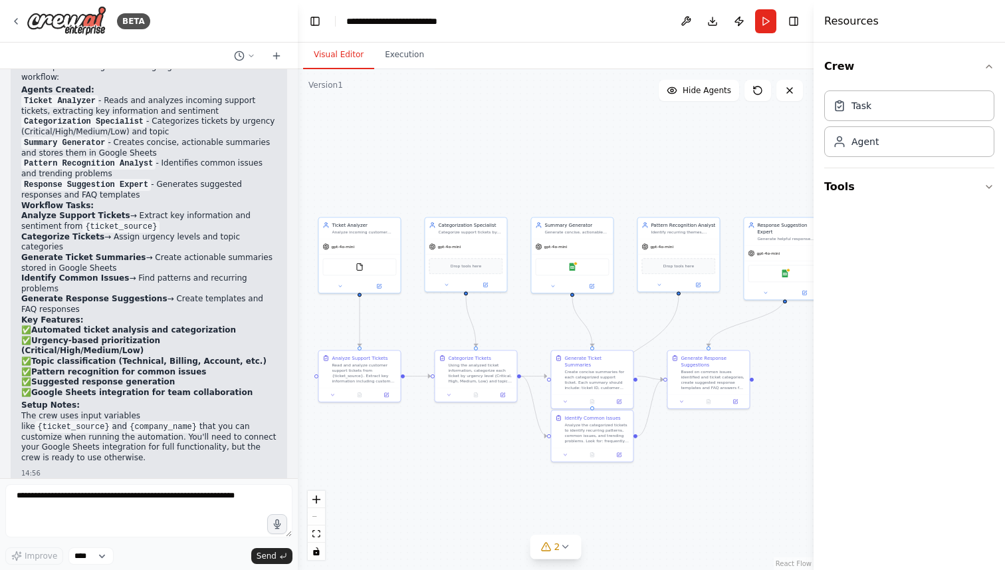
drag, startPoint x: 379, startPoint y: 445, endPoint x: 501, endPoint y: 424, distance: 123.4
click at [501, 424] on div ".deletable-edge-delete-btn { width: 20px; height: 20px; border: 0px solid #ffff…" at bounding box center [556, 319] width 516 height 501
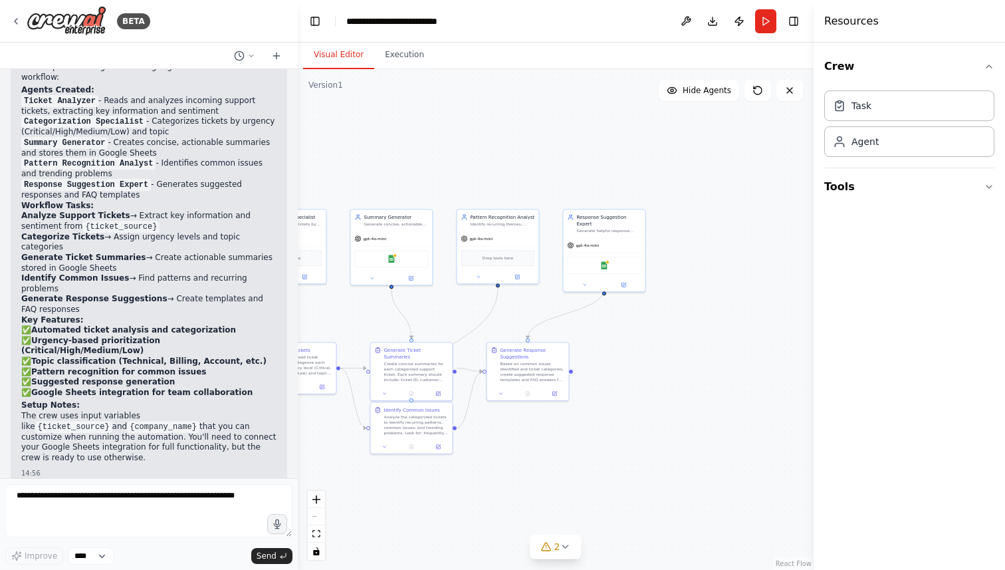
drag, startPoint x: 489, startPoint y: 172, endPoint x: 308, endPoint y: 165, distance: 181.0
click at [308, 165] on div ".deletable-edge-delete-btn { width: 20px; height: 20px; border: 0px solid #ffff…" at bounding box center [556, 319] width 516 height 501
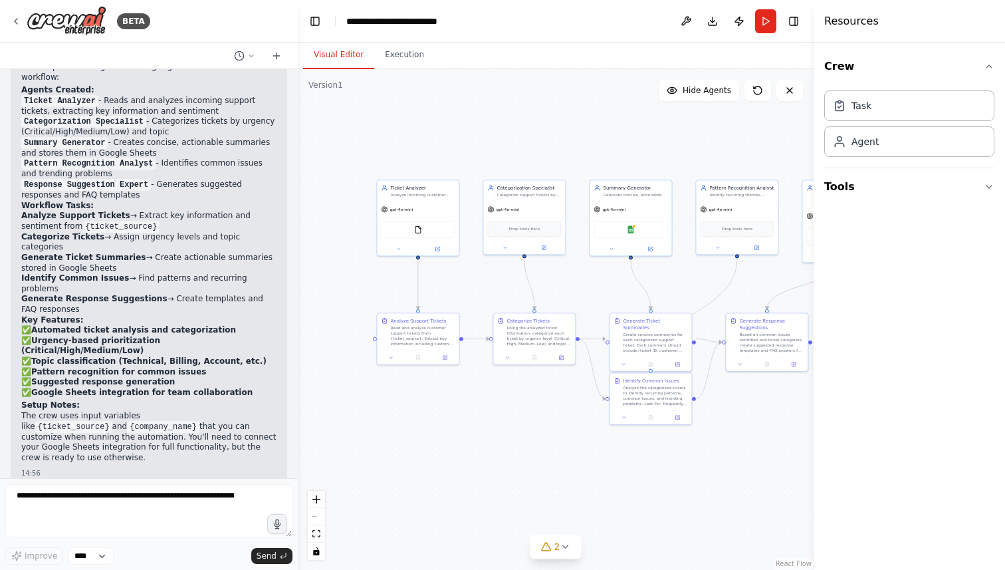
drag, startPoint x: 448, startPoint y: 95, endPoint x: 688, endPoint y: 66, distance: 241.2
click at [688, 66] on div "Visual Editor Execution Version 1 Show Tools Hide Agents .deletable-edge-delete…" at bounding box center [556, 306] width 516 height 527
